Goal: Transaction & Acquisition: Purchase product/service

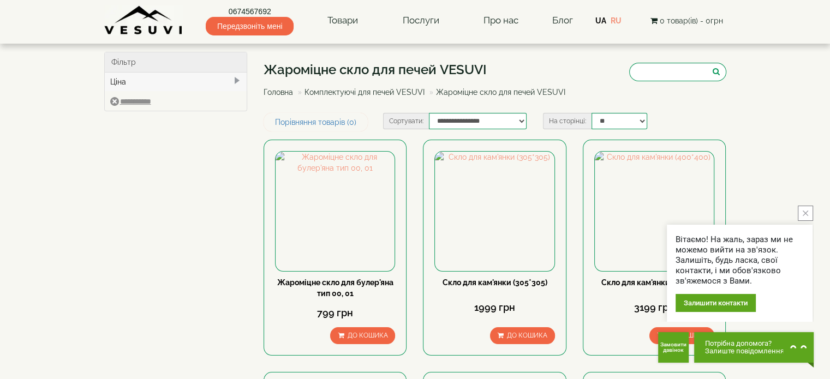
click at [805, 214] on icon "close button" at bounding box center [805, 213] width 5 height 5
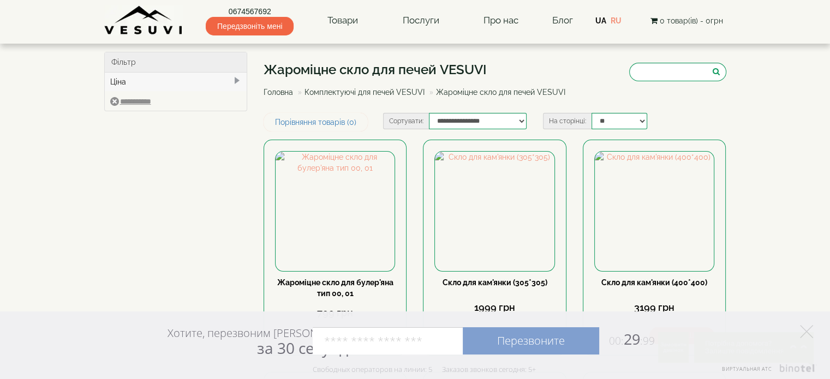
click at [804, 330] on icon at bounding box center [806, 331] width 13 height 13
